Goal: Transaction & Acquisition: Obtain resource

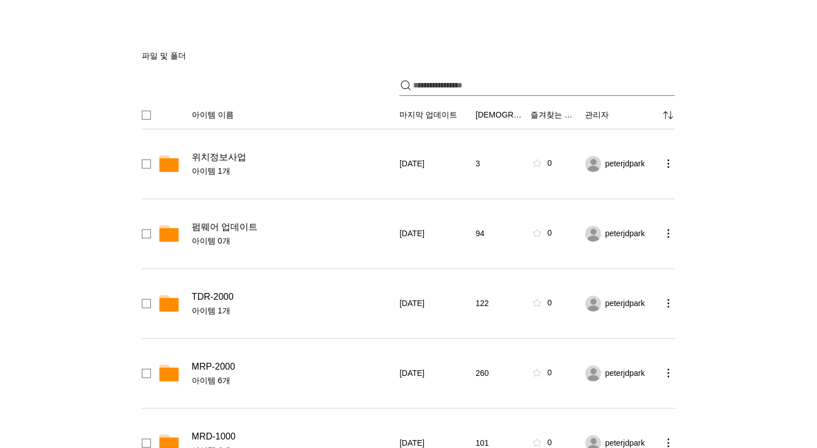
scroll to position [150, 0]
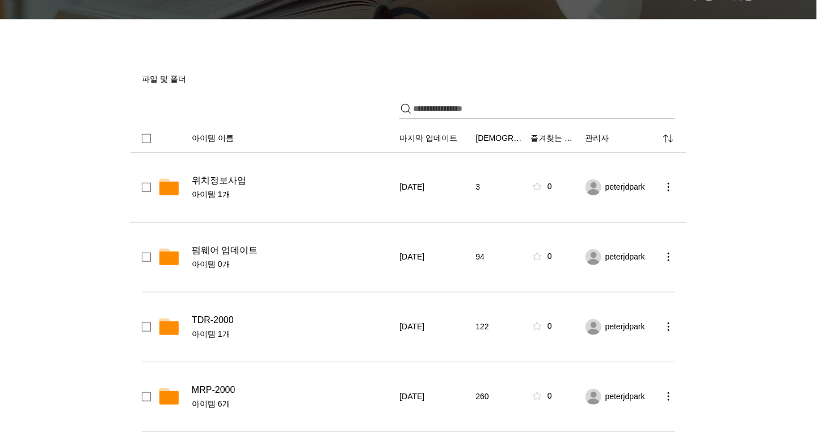
click at [226, 178] on span "위치정보사업" at bounding box center [219, 180] width 54 height 11
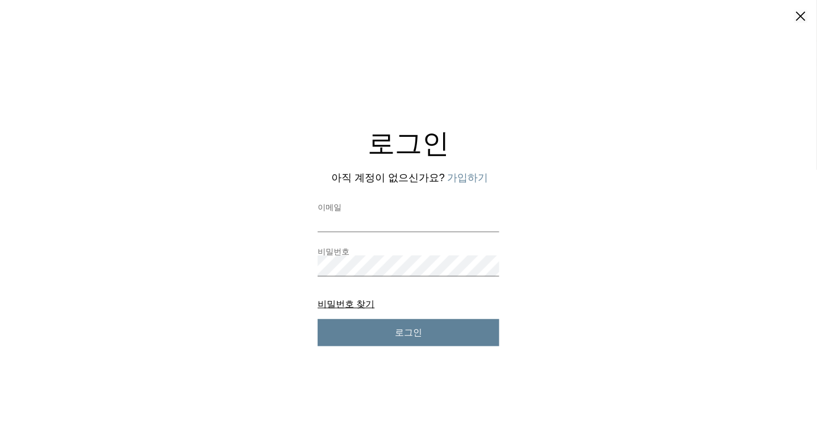
scroll to position [0, 0]
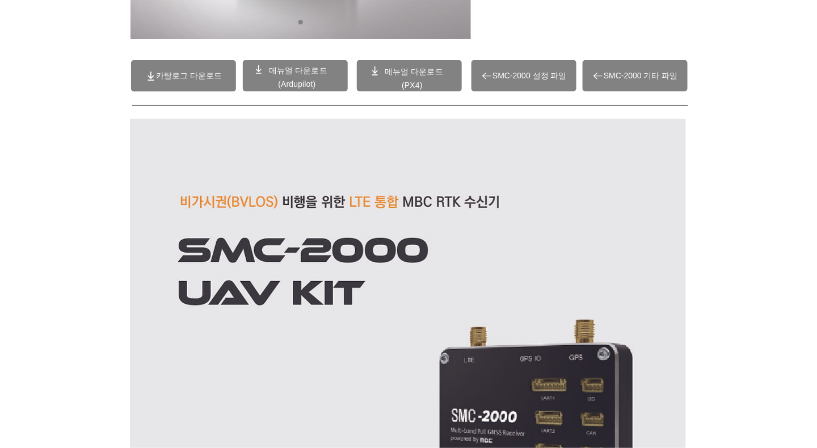
scroll to position [300, 0]
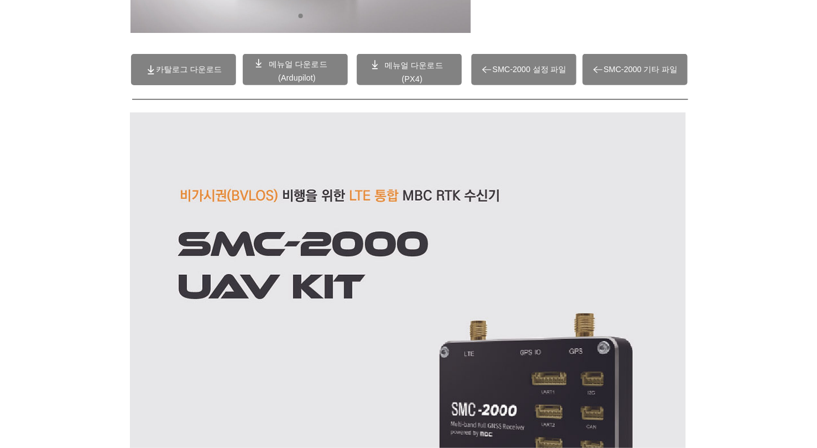
click at [296, 73] on span "(Ardupilot)" at bounding box center [296, 77] width 37 height 9
click at [398, 72] on span at bounding box center [409, 69] width 105 height 31
click at [524, 71] on span "SMC-2000 설정 파일" at bounding box center [529, 70] width 74 height 10
click at [631, 68] on span "SMC-2000 기타 파일" at bounding box center [641, 70] width 74 height 10
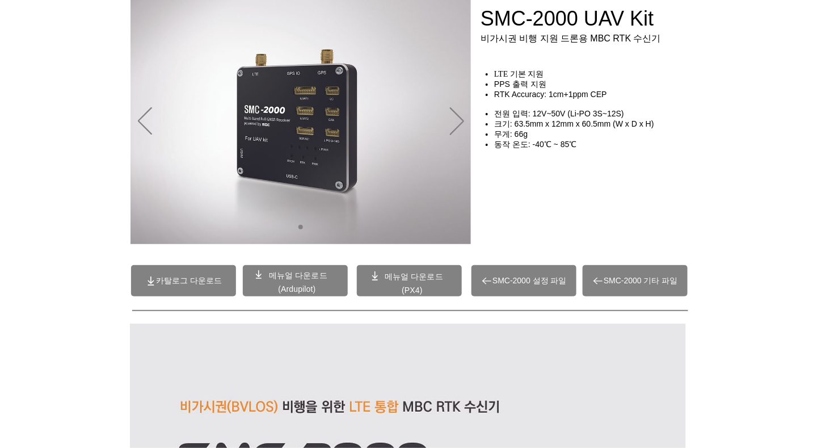
scroll to position [0, 0]
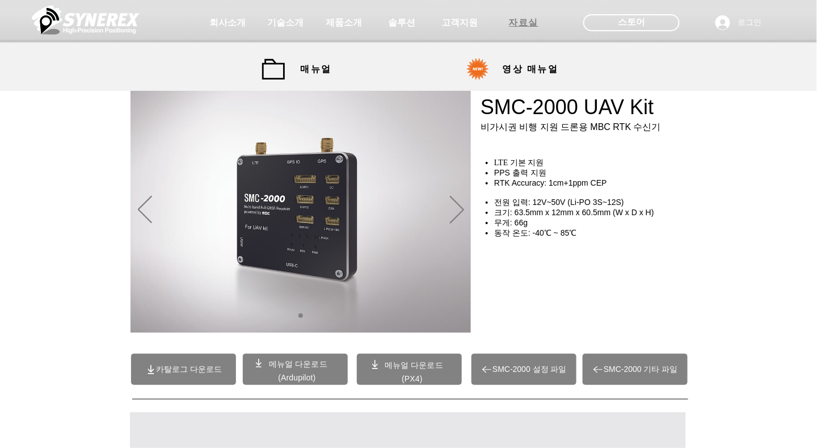
click at [520, 26] on span "자료실" at bounding box center [524, 23] width 30 height 12
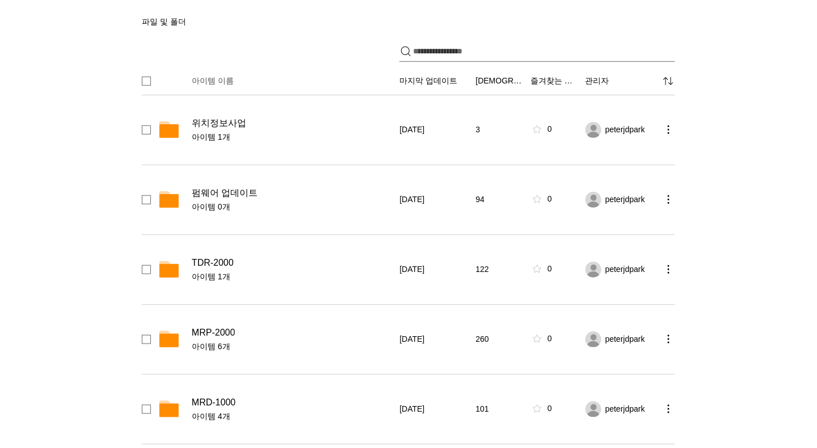
scroll to position [209, 0]
click at [235, 194] on span "펌웨어 업데이트" at bounding box center [225, 191] width 66 height 11
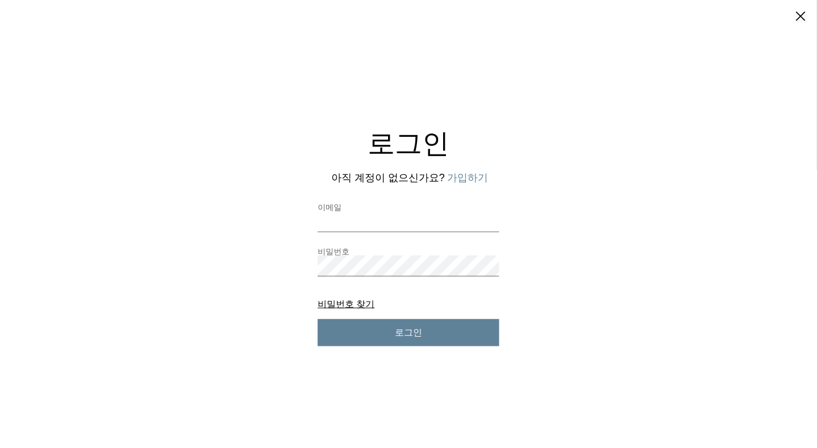
scroll to position [0, 0]
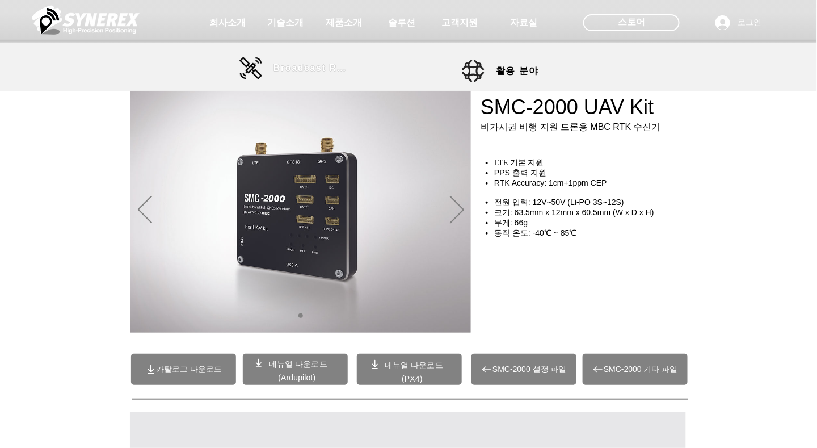
click at [296, 71] on span "Broadcast RTK" at bounding box center [311, 68] width 77 height 10
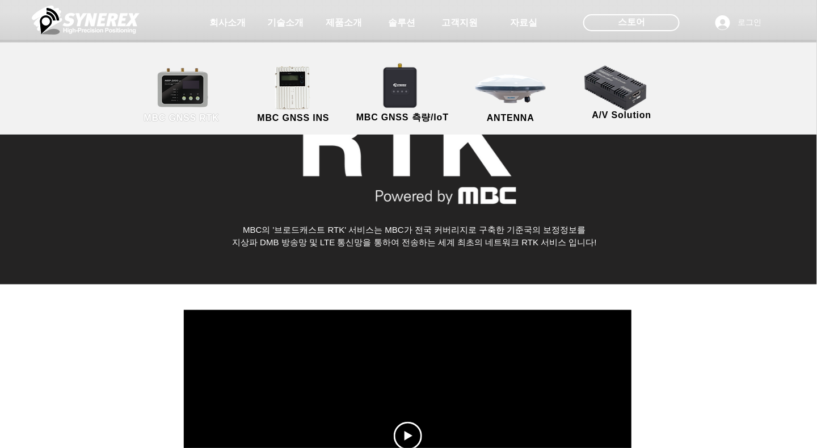
click at [190, 107] on link "MBC GNSS RTK" at bounding box center [181, 95] width 102 height 60
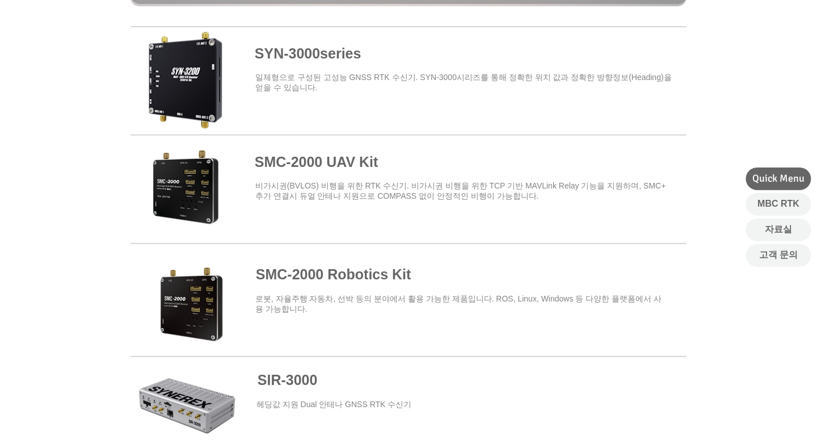
scroll to position [439, 0]
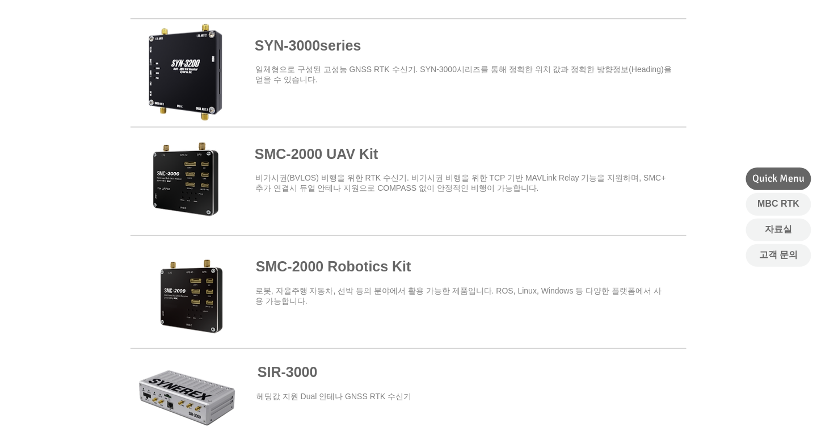
click at [344, 269] on span at bounding box center [408, 287] width 556 height 99
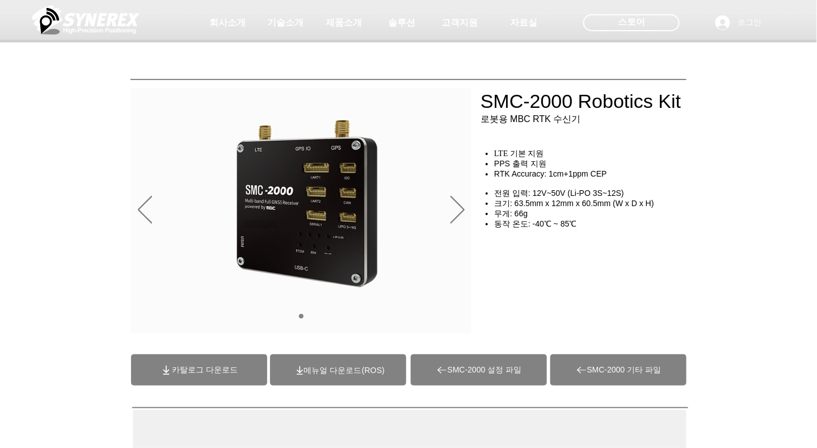
click at [323, 233] on img "슬라이드쇼" at bounding box center [307, 204] width 148 height 170
click at [211, 369] on span "카탈로그 다운로드" at bounding box center [205, 370] width 66 height 10
click at [336, 374] on span "(ROS)메뉴얼 다운로드" at bounding box center [344, 369] width 81 height 9
click at [448, 367] on span "SMC-2000 설정 파일" at bounding box center [485, 370] width 74 height 10
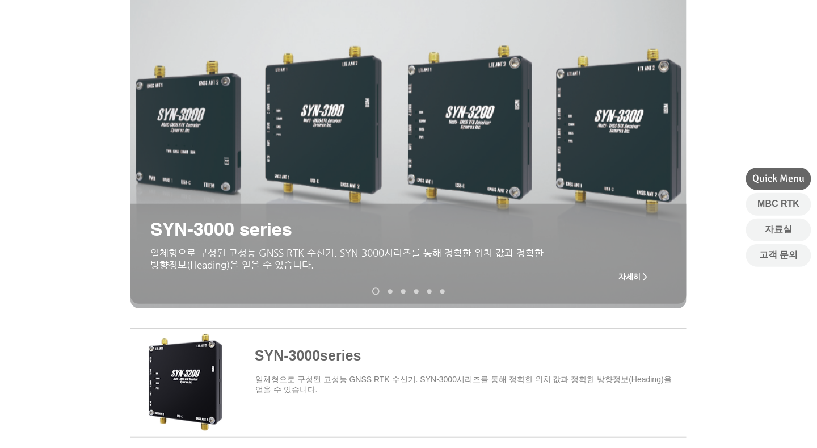
scroll to position [280, 0]
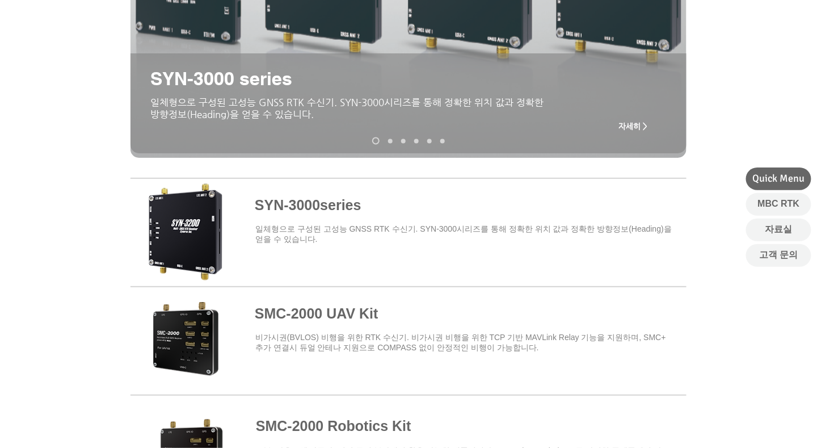
click at [292, 311] on span at bounding box center [408, 338] width 556 height 99
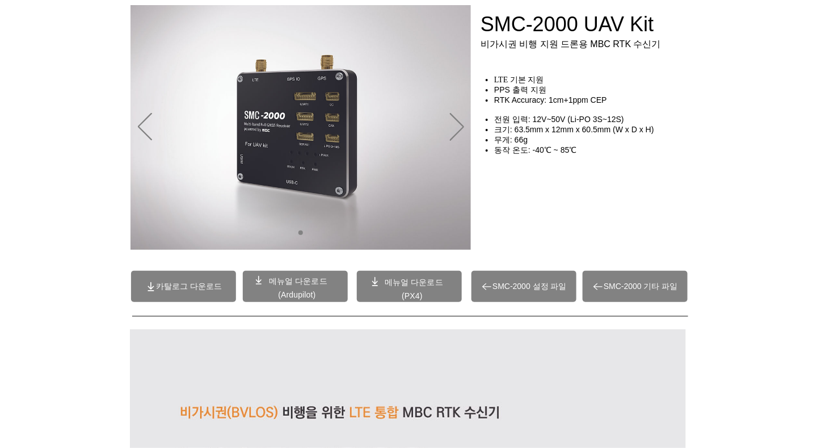
scroll to position [85, 0]
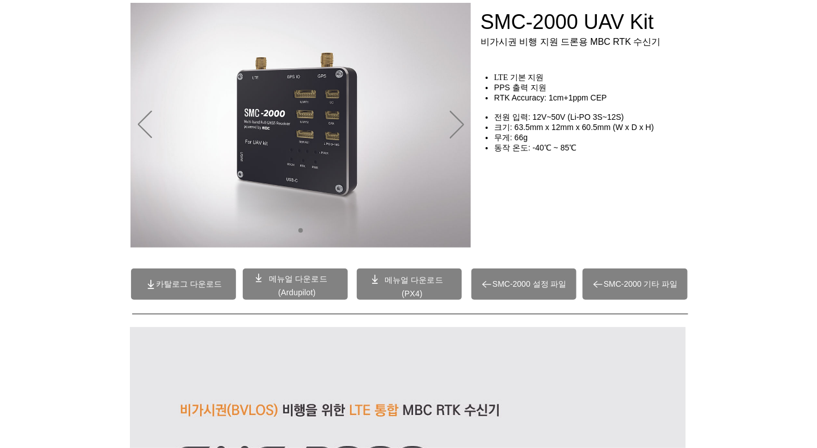
click at [305, 279] on span "메뉴얼 다운로드" at bounding box center [298, 278] width 58 height 9
